Goal: Task Accomplishment & Management: Complete application form

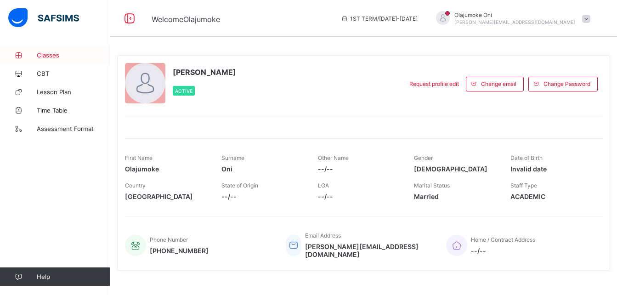
click at [56, 57] on span "Classes" at bounding box center [74, 54] width 74 height 7
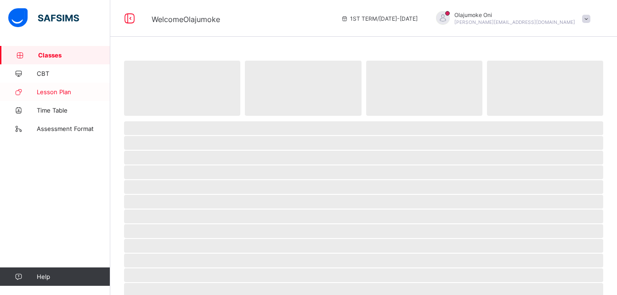
click at [68, 91] on span "Lesson Plan" at bounding box center [74, 91] width 74 height 7
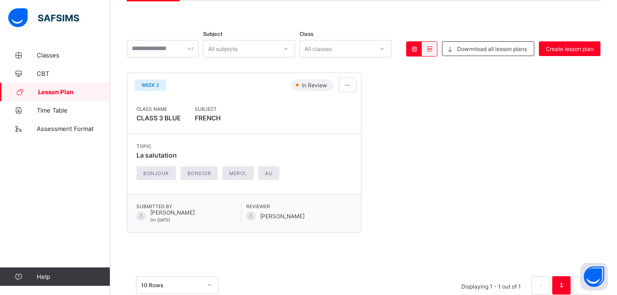
scroll to position [57, 0]
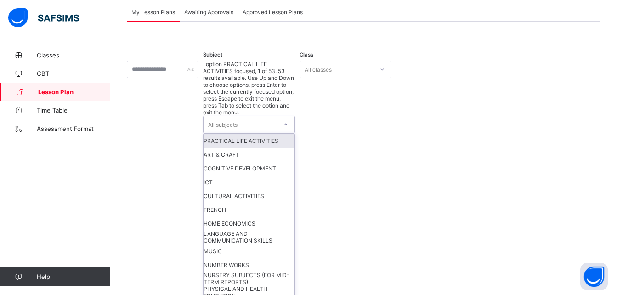
click at [294, 117] on div at bounding box center [286, 124] width 16 height 15
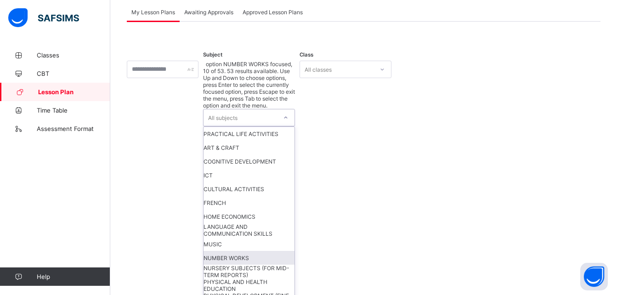
scroll to position [32, 0]
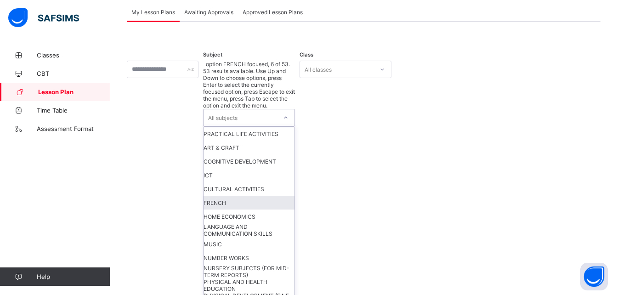
click at [261, 196] on div "FRENCH" at bounding box center [249, 203] width 91 height 14
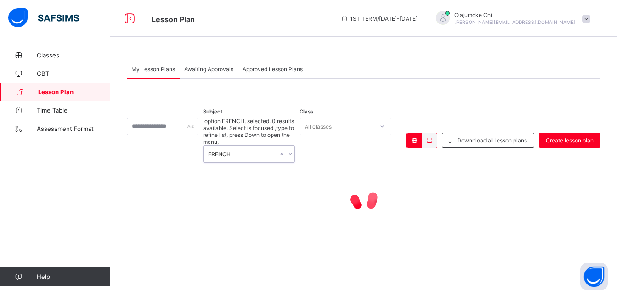
scroll to position [0, 0]
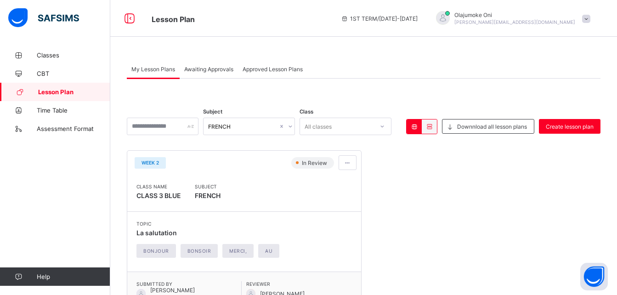
click at [468, 222] on div "WEEK 2 In Review Class Name CLASS 3 BLUE Subject FRENCH Topic La salutation Bon…" at bounding box center [364, 230] width 474 height 160
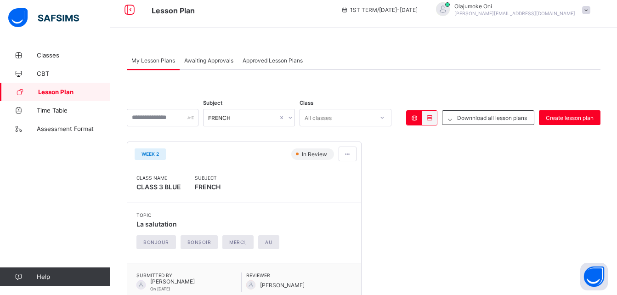
scroll to position [9, 0]
click at [199, 118] on div at bounding box center [163, 116] width 72 height 17
click at [199, 116] on input "text" at bounding box center [163, 116] width 72 height 17
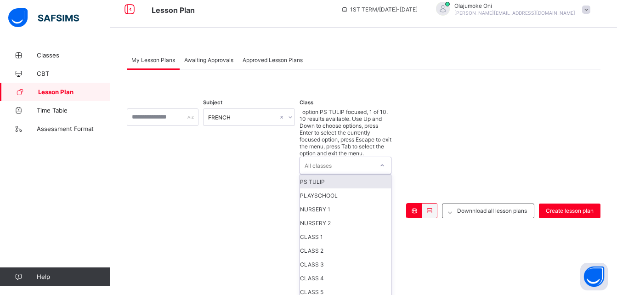
click at [385, 161] on icon at bounding box center [383, 165] width 6 height 9
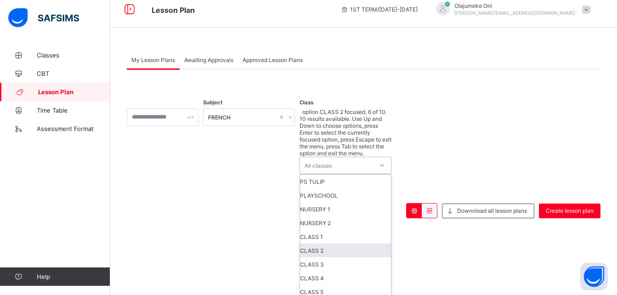
click at [368, 244] on div "CLASS 2" at bounding box center [345, 251] width 91 height 14
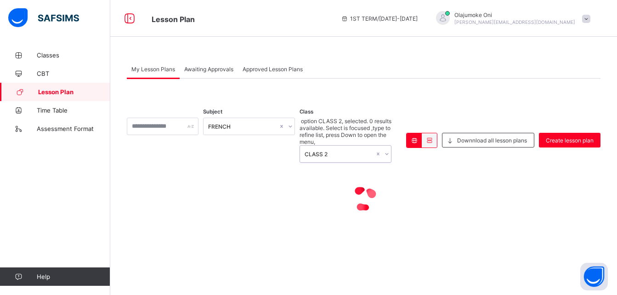
scroll to position [0, 0]
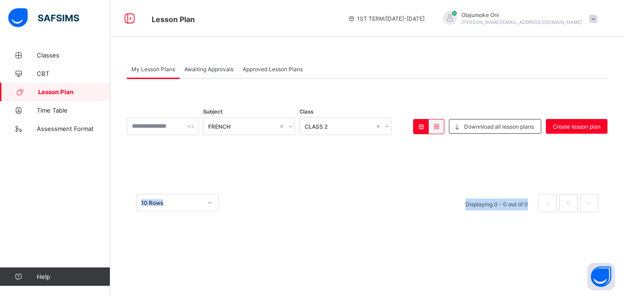
drag, startPoint x: 624, startPoint y: 125, endPoint x: 626, endPoint y: 213, distance: 87.8
click at [624, 213] on html "Lesson Plan 1ST TERM / [DATE]-[DATE] [PERSON_NAME] [EMAIL_ADDRESS][DOMAIN_NAME]…" at bounding box center [312, 147] width 624 height 295
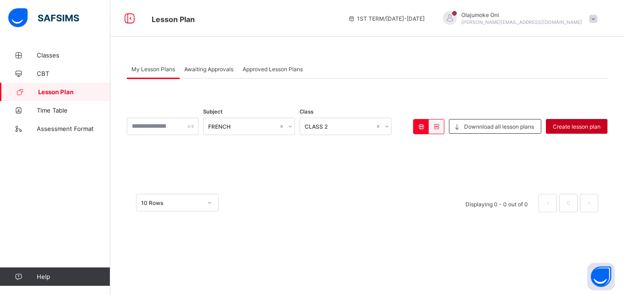
click at [570, 128] on span "Create lesson plan" at bounding box center [577, 126] width 48 height 7
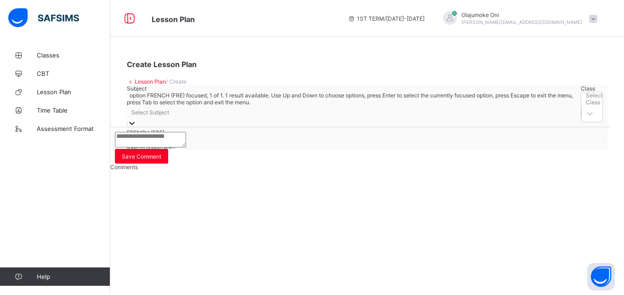
click at [137, 125] on icon at bounding box center [131, 123] width 9 height 9
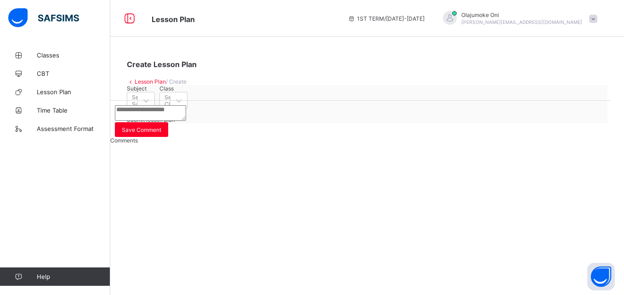
click at [195, 123] on div "Subject Select Subject Class Select Class Save as Draft Submit lesson plan" at bounding box center [367, 104] width 481 height 38
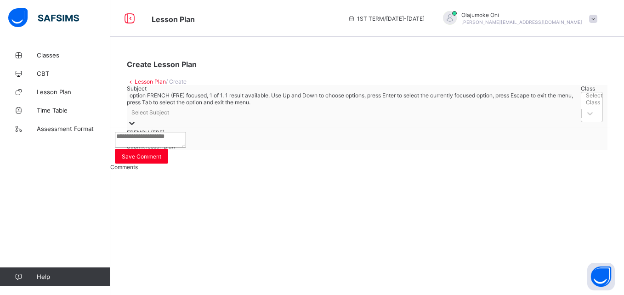
click at [137, 128] on icon at bounding box center [131, 123] width 9 height 9
click at [202, 136] on div "FRENCH (FRE)" at bounding box center [352, 132] width 450 height 7
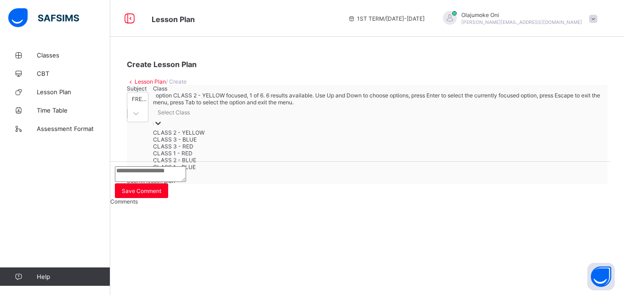
click at [163, 125] on div at bounding box center [158, 124] width 9 height 11
click at [288, 136] on div "CLASS 2 - YELLOW" at bounding box center [378, 132] width 450 height 7
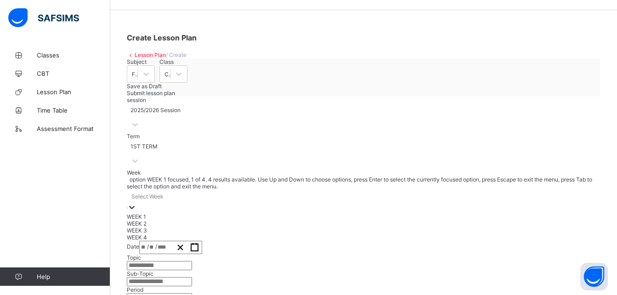
click at [273, 241] on div "option WEEK 1 focused, 1 of 4. 4 results available. Use Up and Down to choose o…" at bounding box center [364, 208] width 474 height 65
click at [255, 233] on div "WEEK 3" at bounding box center [364, 229] width 474 height 7
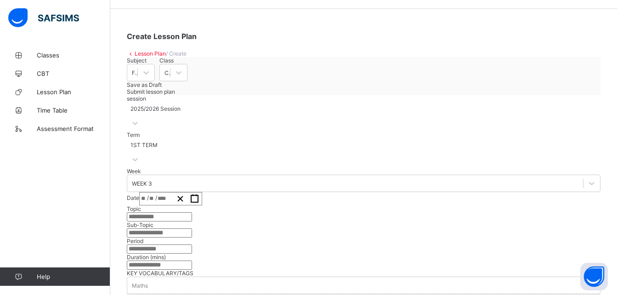
click at [157, 202] on span "/" at bounding box center [156, 198] width 2 height 8
click at [199, 203] on icon "button" at bounding box center [194, 198] width 9 height 9
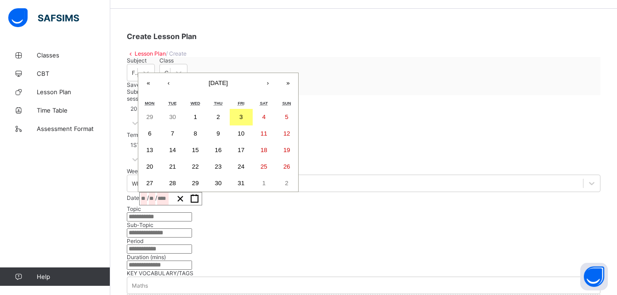
click at [153, 120] on abbr "29" at bounding box center [149, 117] width 7 height 7
type input "**********"
type input "**"
type input "*"
type input "****"
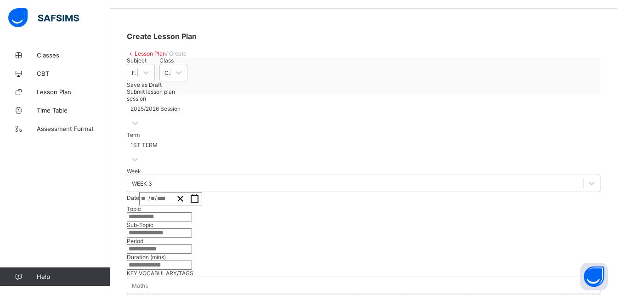
click at [192, 222] on input "text" at bounding box center [159, 216] width 65 height 9
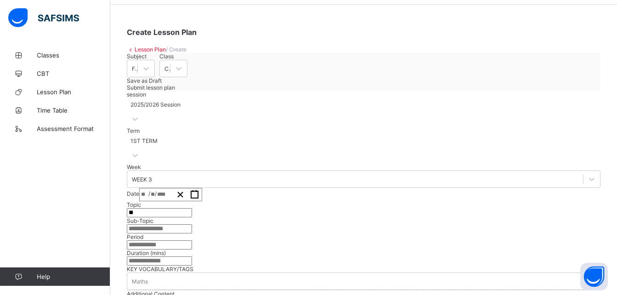
type input "*"
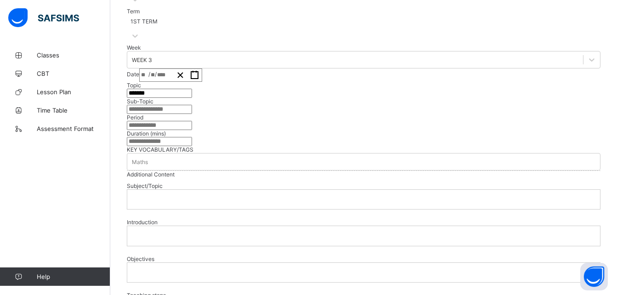
scroll to position [158, 0]
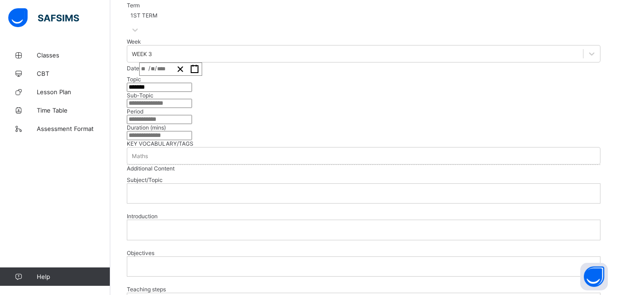
type input "*******"
click at [192, 108] on input "text" at bounding box center [159, 103] width 65 height 9
type input "*******"
click at [192, 124] on input "text" at bounding box center [159, 119] width 65 height 9
type input "**"
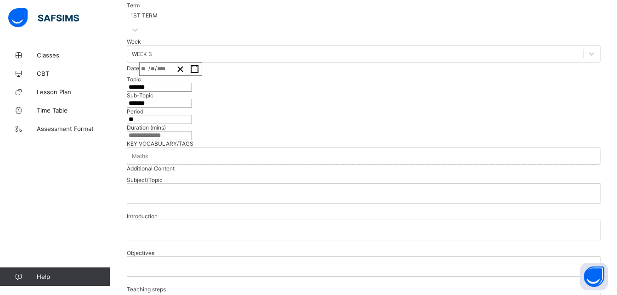
click at [192, 140] on input "number" at bounding box center [159, 135] width 65 height 9
type input "**"
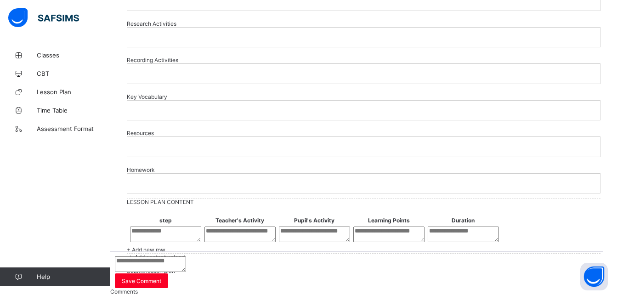
scroll to position [856, 0]
type input "**"
click at [189, 227] on textarea at bounding box center [165, 235] width 71 height 16
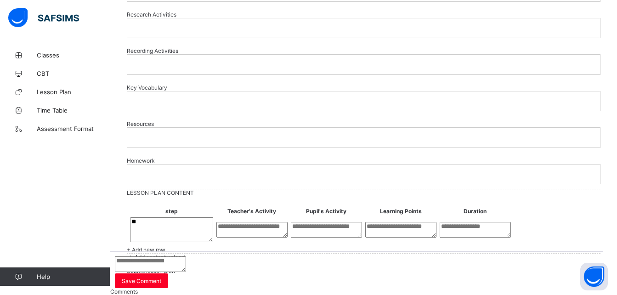
type textarea "*"
type textarea "****"
click at [286, 222] on textarea at bounding box center [252, 230] width 71 height 16
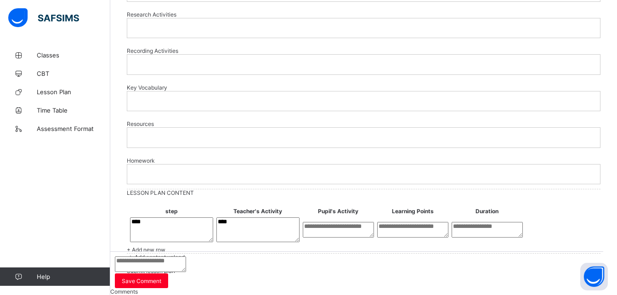
type textarea "****"
click at [370, 222] on textarea at bounding box center [338, 230] width 71 height 16
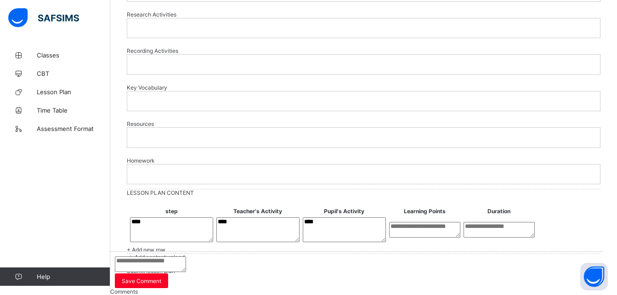
type textarea "****"
click at [461, 222] on textarea at bounding box center [424, 230] width 71 height 16
type textarea "*"
click at [537, 222] on textarea at bounding box center [511, 230] width 71 height 16
type textarea "**"
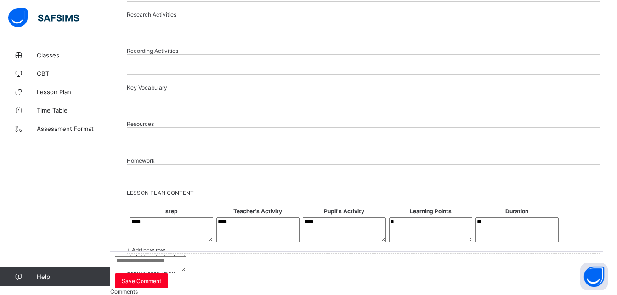
click at [165, 254] on div "Add content upload" at bounding box center [364, 257] width 474 height 7
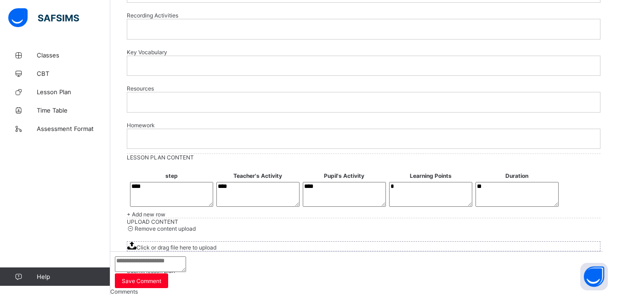
scroll to position [959, 0]
click at [137, 242] on icon at bounding box center [131, 246] width 9 height 8
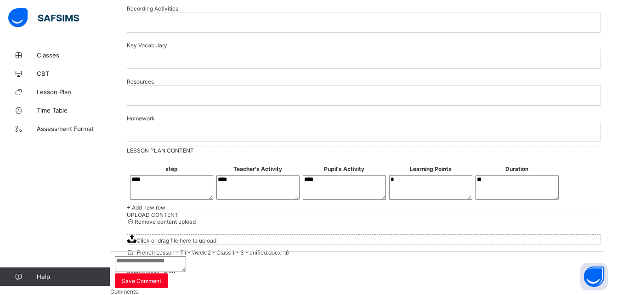
click at [478, 274] on div "Submit lesson plan" at bounding box center [364, 271] width 474 height 7
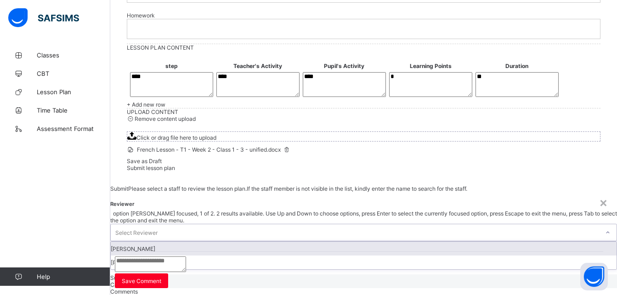
click at [605, 228] on icon at bounding box center [608, 232] width 6 height 9
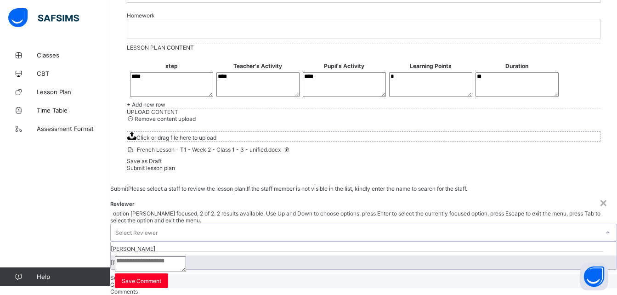
click at [376, 256] on div "[PERSON_NAME]" at bounding box center [364, 263] width 506 height 14
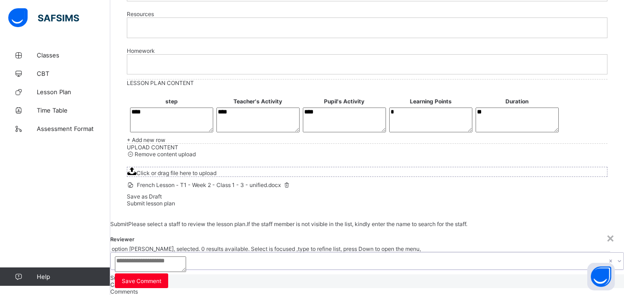
click at [128, 274] on span "Submit" at bounding box center [119, 277] width 18 height 7
